Goal: Information Seeking & Learning: Find specific page/section

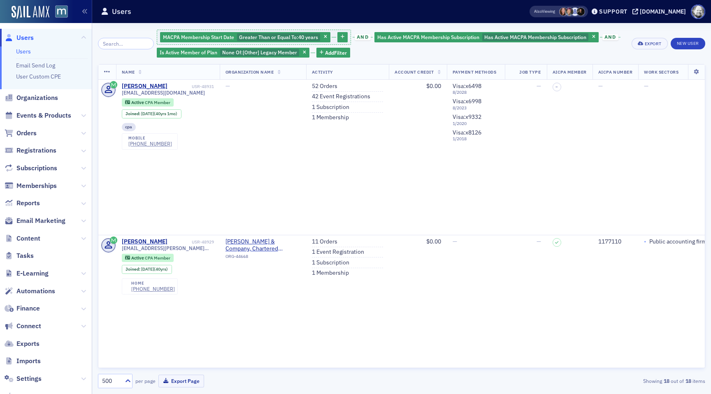
click at [574, 14] on span at bounding box center [569, 11] width 9 height 9
click at [580, 13] on span at bounding box center [575, 11] width 9 height 9
click at [331, 56] on span "Add Filter" at bounding box center [336, 52] width 22 height 7
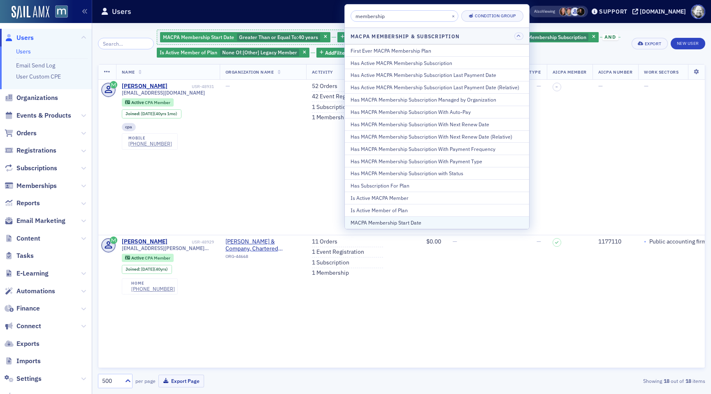
type input "membership"
click at [392, 224] on div "MACPA Membership Start Date" at bounding box center [437, 222] width 173 height 7
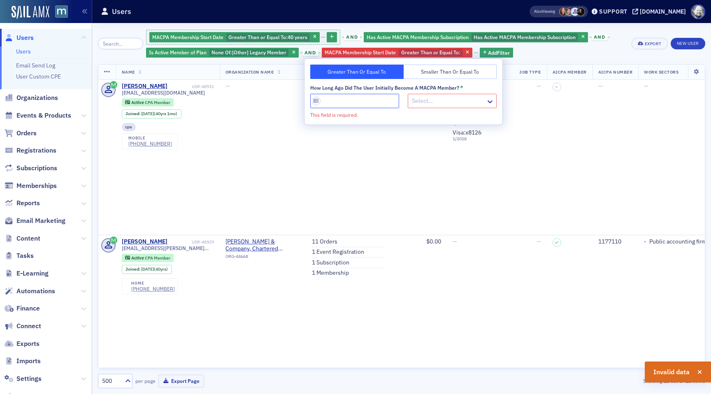
click at [367, 105] on input "How long ago did the user initially become a MACPA member? *" at bounding box center [354, 101] width 89 height 14
type input "40"
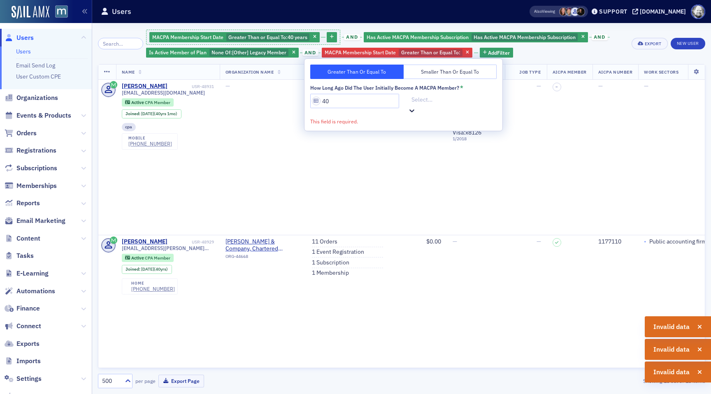
click at [431, 104] on div at bounding box center [453, 100] width 85 height 10
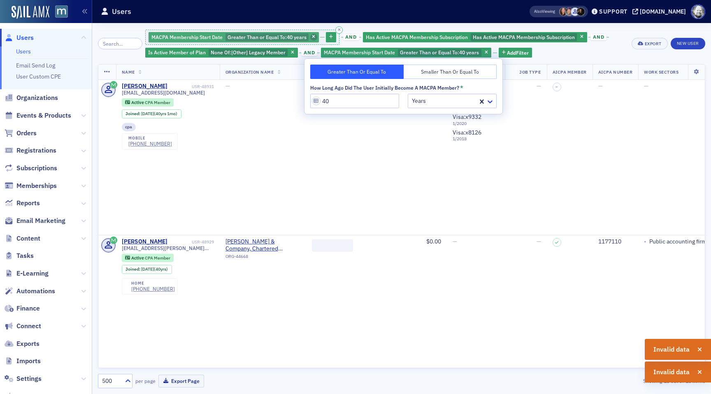
click at [312, 36] on icon "button" at bounding box center [313, 37] width 3 height 5
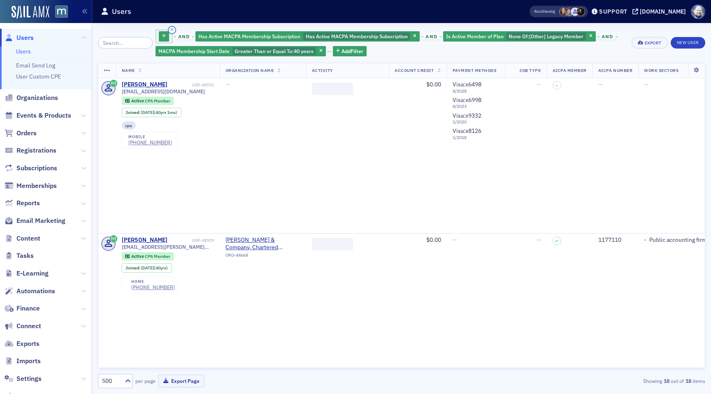
click at [168, 27] on button "button" at bounding box center [171, 29] width 7 height 7
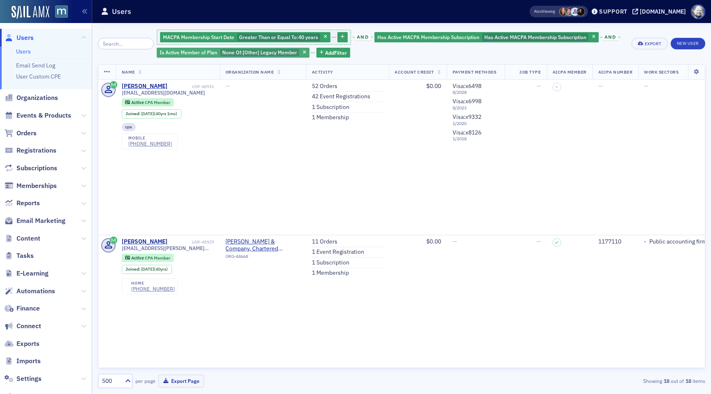
click at [272, 55] on span "[Other] Legacy Member" at bounding box center [270, 52] width 54 height 7
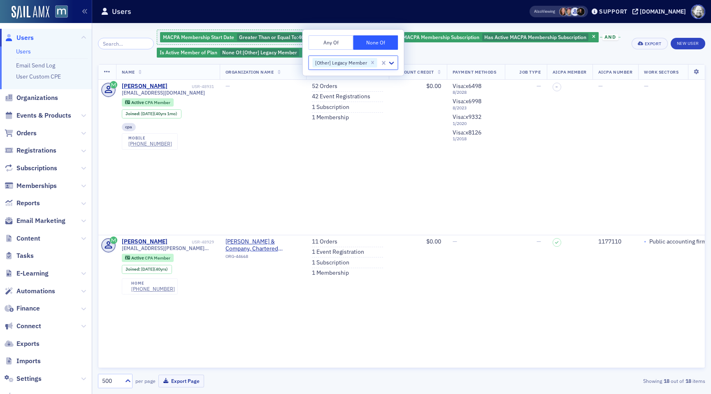
click at [437, 55] on div "MACPA Membership Start Date Greater Than or Equal To : 40 years and Has Active …" at bounding box center [392, 44] width 470 height 30
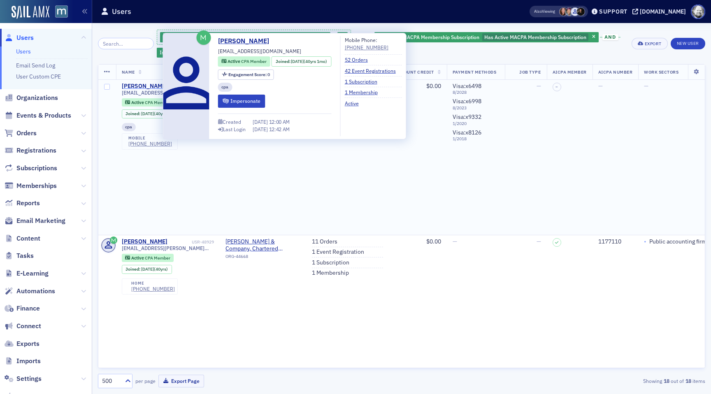
click at [154, 86] on div "[PERSON_NAME]" at bounding box center [145, 86] width 46 height 7
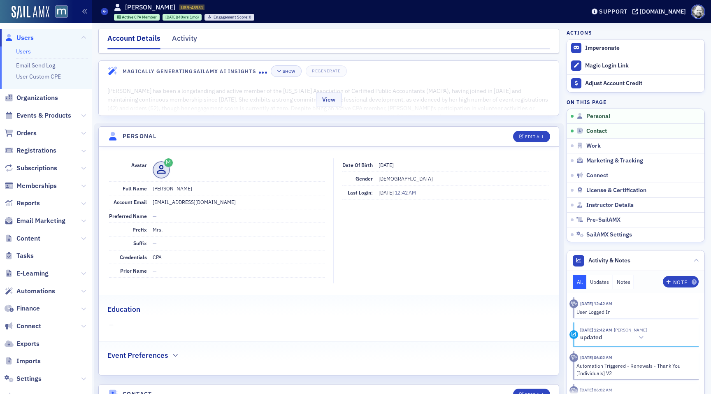
click at [242, 107] on div "View" at bounding box center [329, 98] width 460 height 35
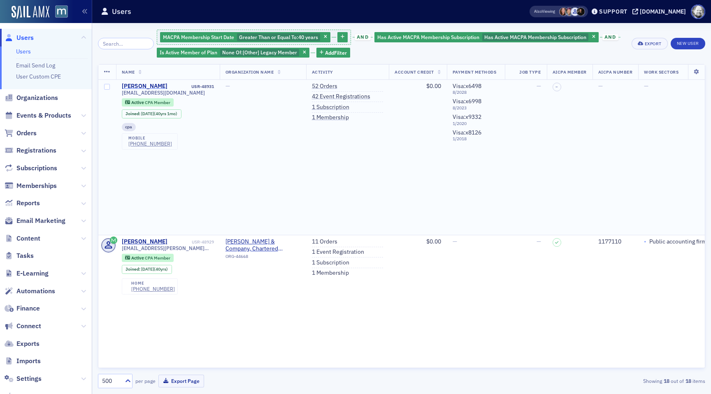
click at [146, 86] on div "[PERSON_NAME]" at bounding box center [145, 86] width 46 height 7
click at [324, 36] on icon "button" at bounding box center [325, 37] width 3 height 5
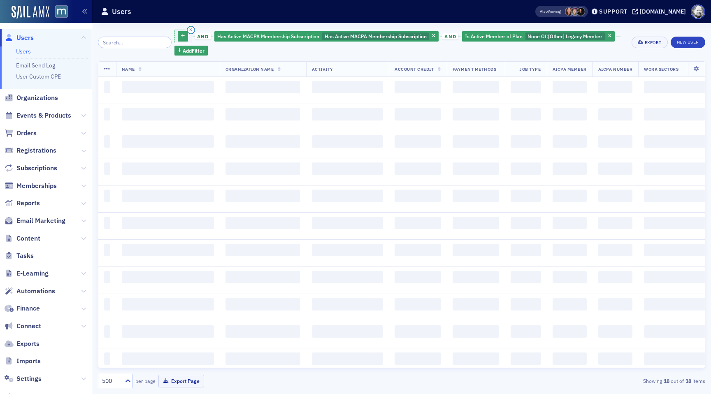
click at [189, 29] on icon "button" at bounding box center [190, 30] width 3 height 4
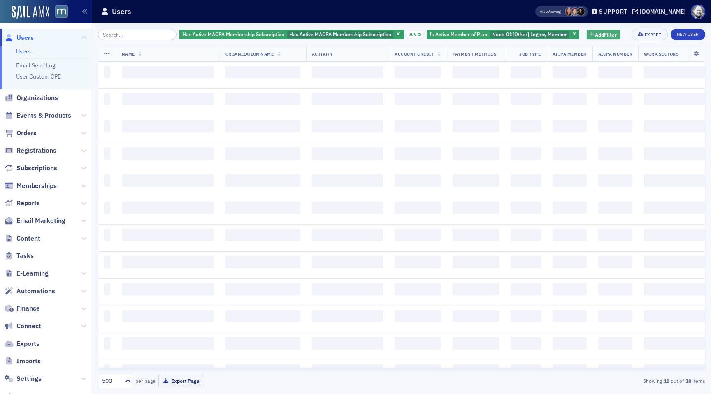
click at [598, 33] on span "Add Filter" at bounding box center [606, 34] width 22 height 7
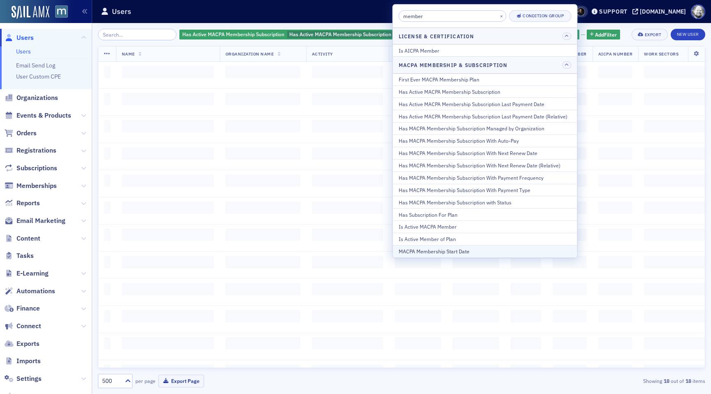
type input "member"
click at [495, 249] on div "MACPA Membership Start Date" at bounding box center [485, 251] width 173 height 7
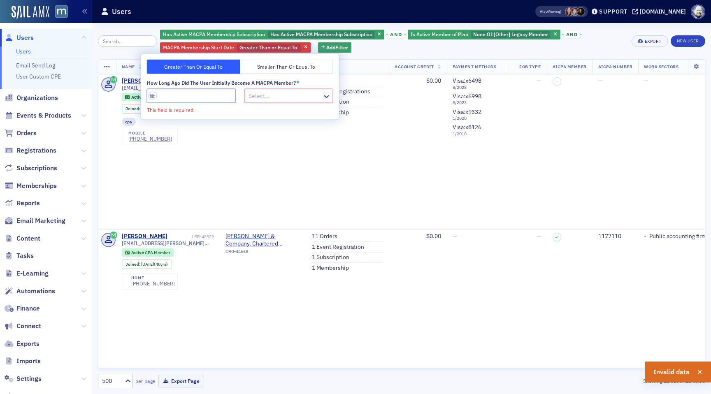
click at [203, 91] on input "How long ago did the user initially become a MACPA member? *" at bounding box center [191, 96] width 89 height 14
type input "40"
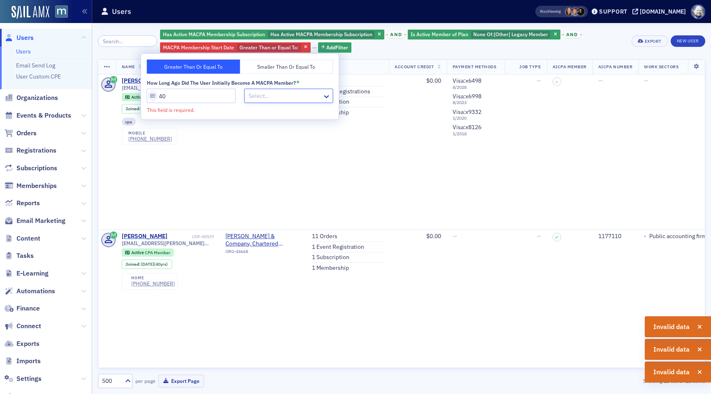
click at [281, 92] on div at bounding box center [285, 96] width 74 height 10
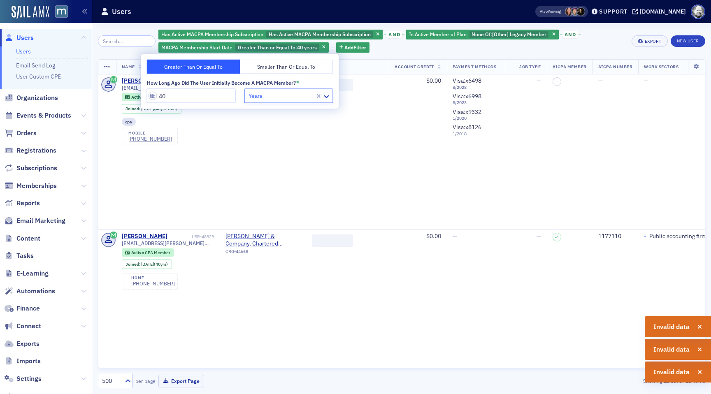
click at [416, 49] on div "Has Active MACPA Membership Subscription Has Active MACPA Membership Subscripti…" at bounding box center [393, 41] width 468 height 25
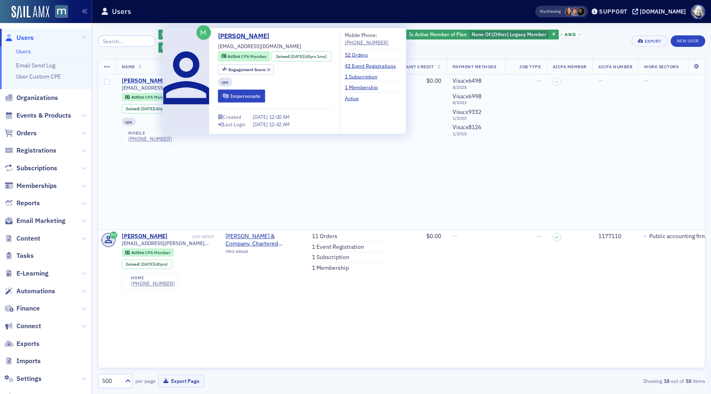
click at [149, 82] on div "[PERSON_NAME]" at bounding box center [145, 80] width 46 height 7
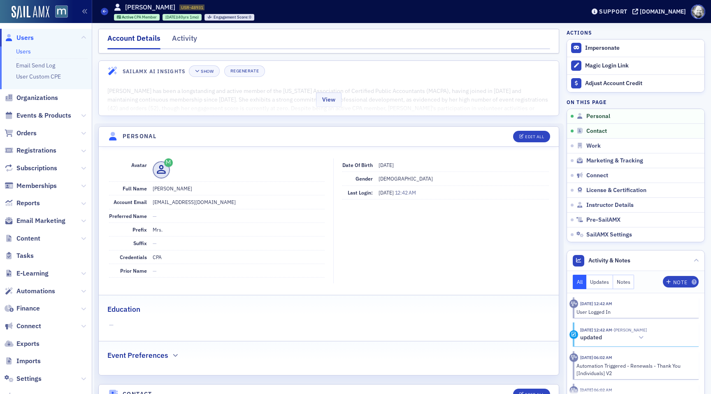
click at [233, 98] on div "View" at bounding box center [329, 98] width 460 height 35
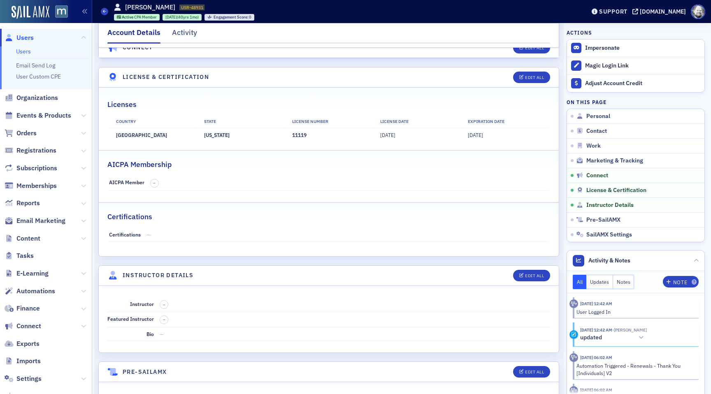
scroll to position [2170, 0]
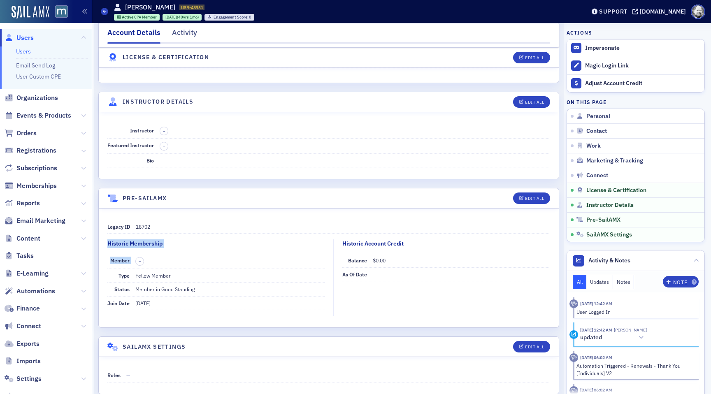
drag, startPoint x: 108, startPoint y: 226, endPoint x: 175, endPoint y: 226, distance: 67.5
click at [176, 240] on fieldset "Historic Membership Member – Type Fellow Member Status Member in Good Standing …" at bounding box center [217, 278] width 221 height 77
click at [175, 240] on fieldset "Historic Membership Member – Type Fellow Member Status Member in Good Standing …" at bounding box center [217, 278] width 221 height 77
drag, startPoint x: 108, startPoint y: 224, endPoint x: 163, endPoint y: 224, distance: 55.6
click at [164, 240] on legend "Historic Membership" at bounding box center [137, 246] width 60 height 12
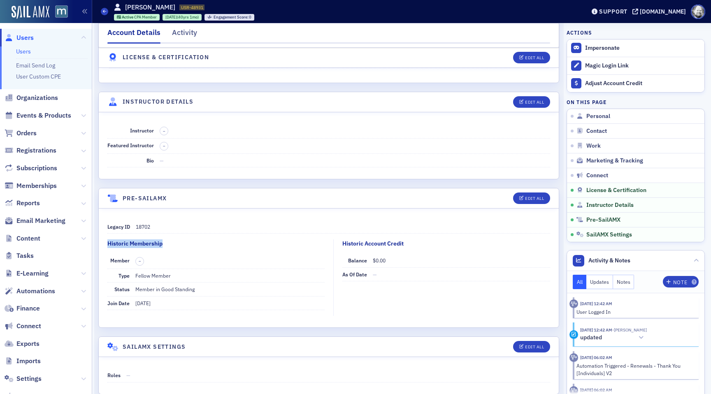
copy div "Historic Membership"
drag, startPoint x: 134, startPoint y: 282, endPoint x: 168, endPoint y: 283, distance: 33.8
click at [168, 297] on div "Join Date 8/13/1985" at bounding box center [215, 304] width 217 height 14
copy span "[DATE]"
click at [296, 124] on dd "–" at bounding box center [355, 131] width 391 height 15
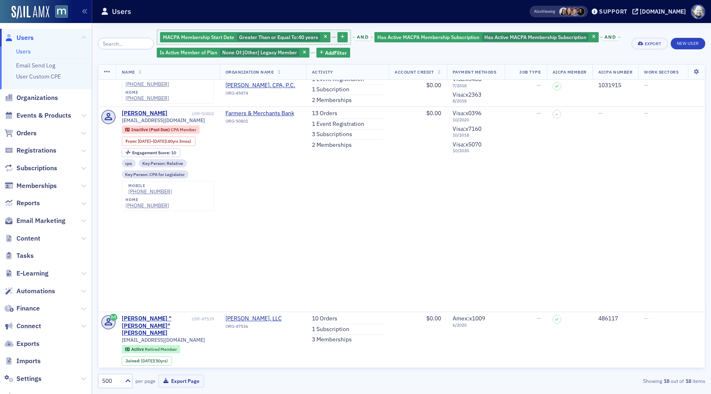
scroll to position [833, 0]
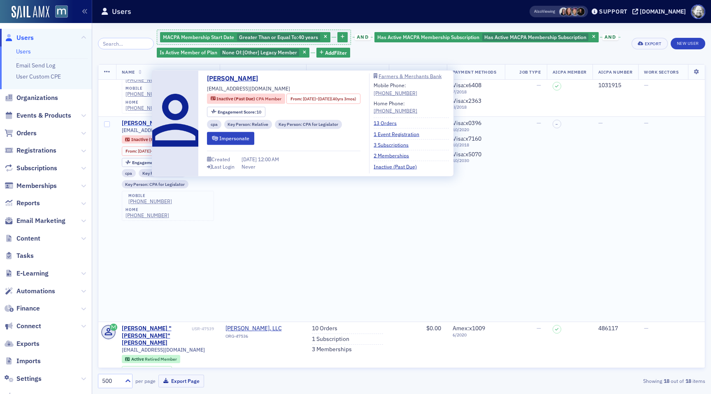
click at [135, 122] on div "[PERSON_NAME]" at bounding box center [145, 123] width 46 height 7
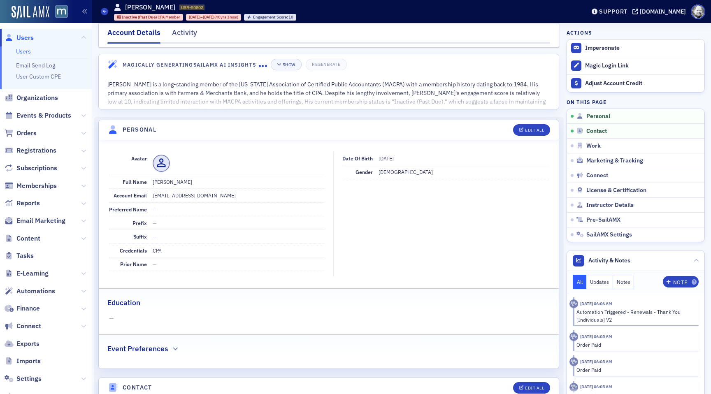
scroll to position [5, 0]
click at [182, 33] on div "Activity" at bounding box center [184, 35] width 25 height 15
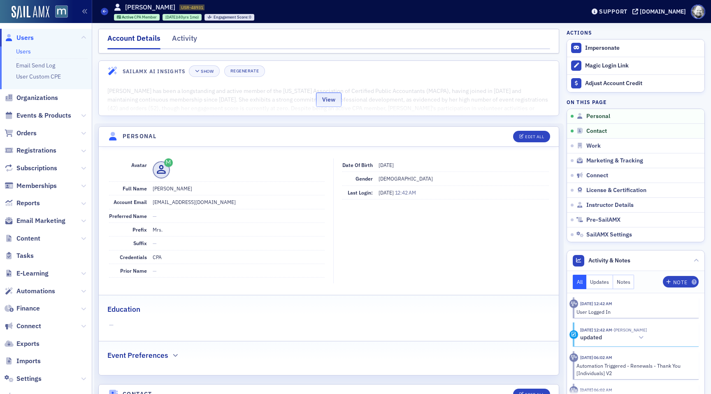
click at [319, 100] on button "View" at bounding box center [329, 100] width 26 height 14
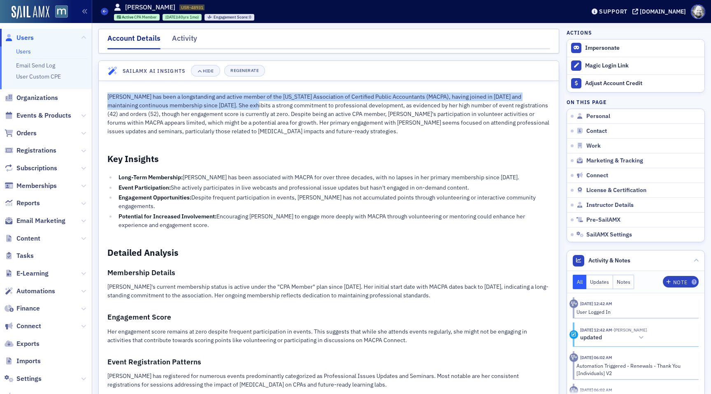
drag, startPoint x: 107, startPoint y: 95, endPoint x: 252, endPoint y: 106, distance: 145.3
click at [252, 106] on div "Mrs. Ilene F Lawrence has been a longstanding and active member of the Maryland…" at bounding box center [329, 313] width 460 height 464
copy p "Mrs. Ilene F Lawrence has been a longstanding and active member of the Maryland…"
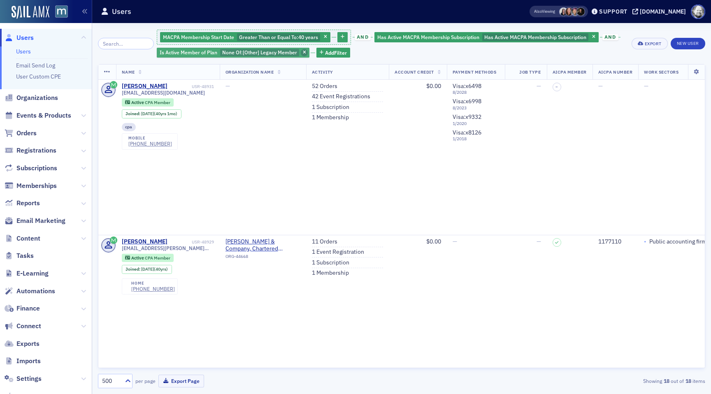
click at [303, 52] on icon "button" at bounding box center [304, 53] width 3 height 5
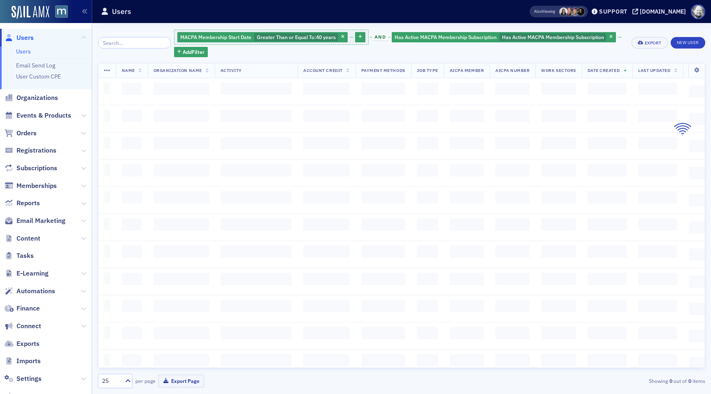
click at [568, 12] on span at bounding box center [563, 11] width 9 height 9
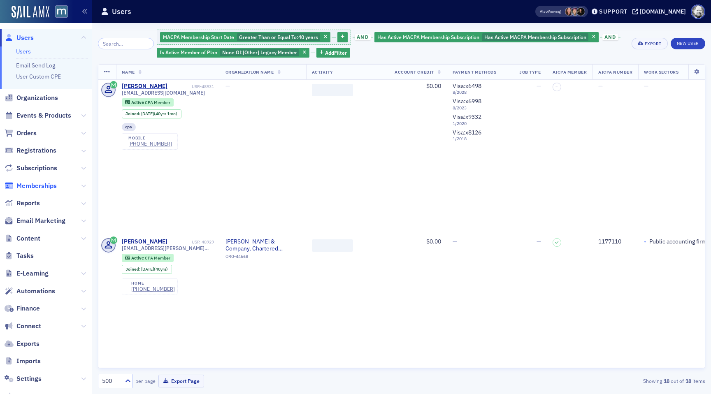
click at [39, 182] on span "Memberships" at bounding box center [36, 186] width 40 height 9
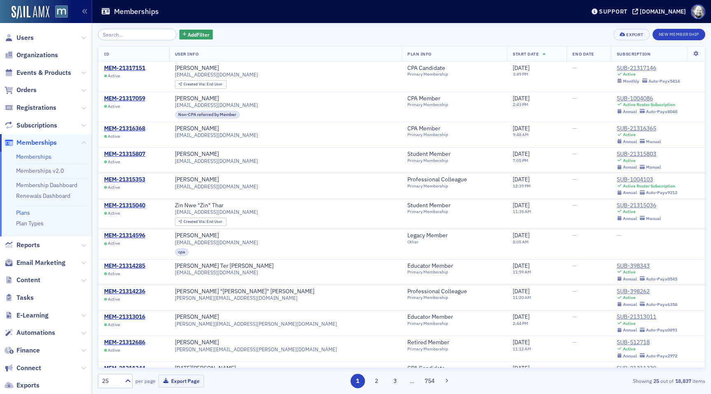
click at [26, 212] on link "Plans" at bounding box center [23, 212] width 14 height 7
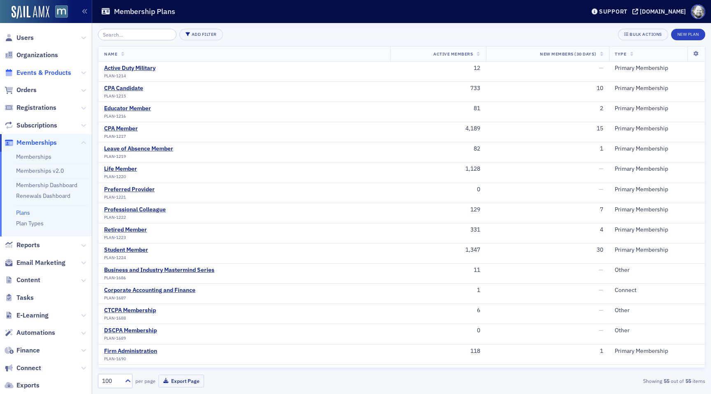
click at [45, 71] on span "Events & Products" at bounding box center [43, 72] width 55 height 9
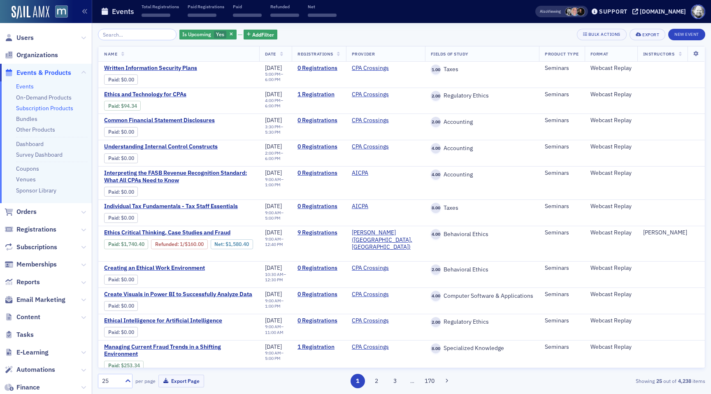
click at [41, 108] on link "Subscription Products" at bounding box center [44, 108] width 57 height 7
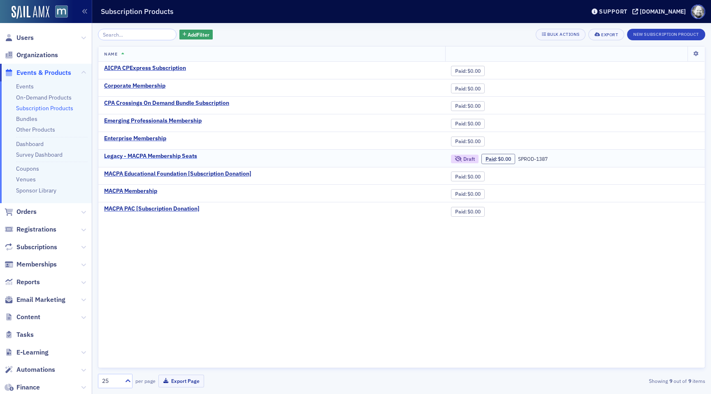
click at [130, 154] on div "Legacy - MACPA Membership Seats" at bounding box center [150, 156] width 93 height 7
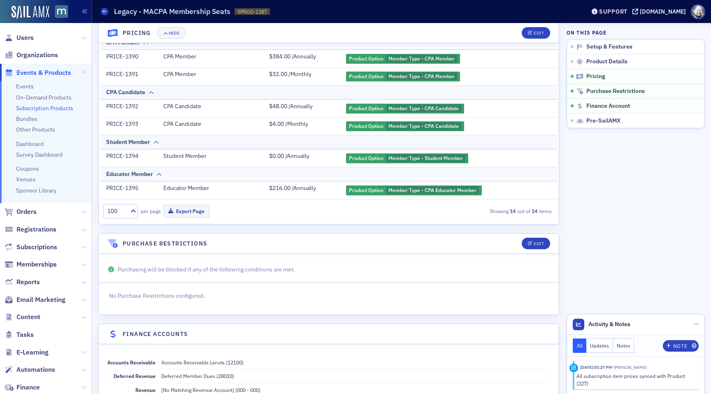
scroll to position [478, 0]
